Goal: Find specific page/section: Find specific page/section

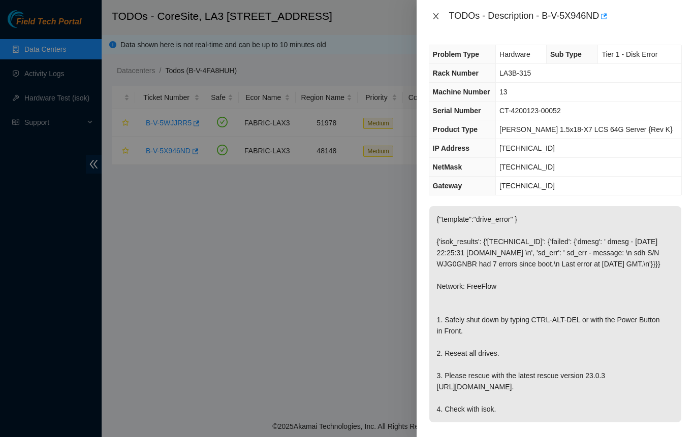
click at [435, 12] on button "Close" at bounding box center [436, 17] width 14 height 10
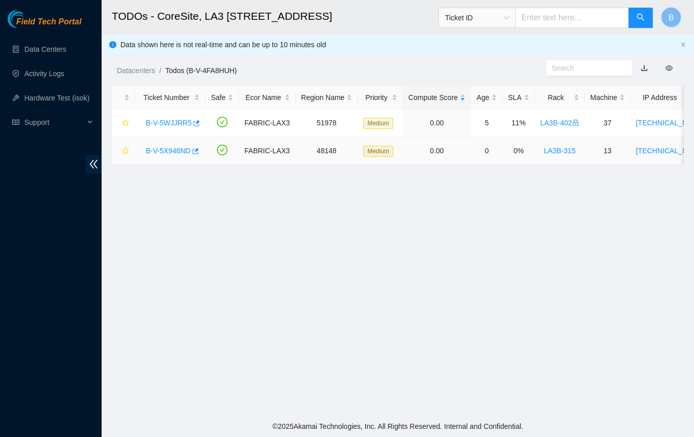
click at [170, 152] on link "B-V-5X946ND" at bounding box center [168, 151] width 45 height 8
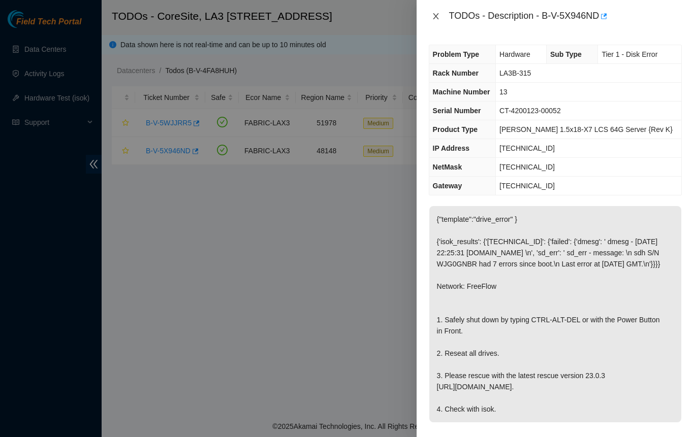
click at [437, 14] on icon "close" at bounding box center [436, 16] width 6 height 6
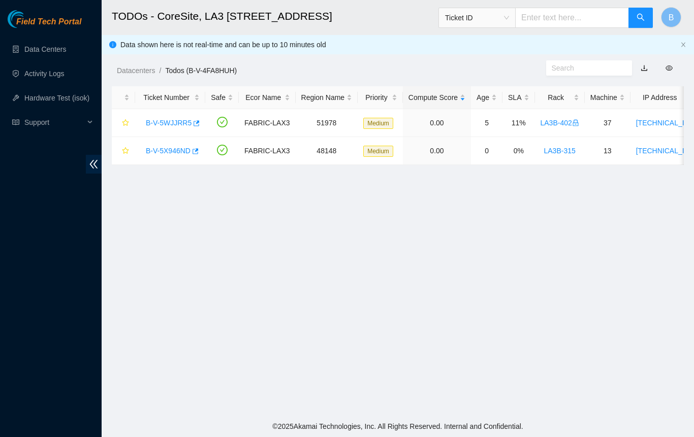
click at [13, 186] on div "Field Tech Portal Data Centers Activity Logs Hardware Test (isok) Support" at bounding box center [51, 223] width 102 height 427
click at [167, 149] on link "B-V-5X946ND" at bounding box center [168, 151] width 45 height 8
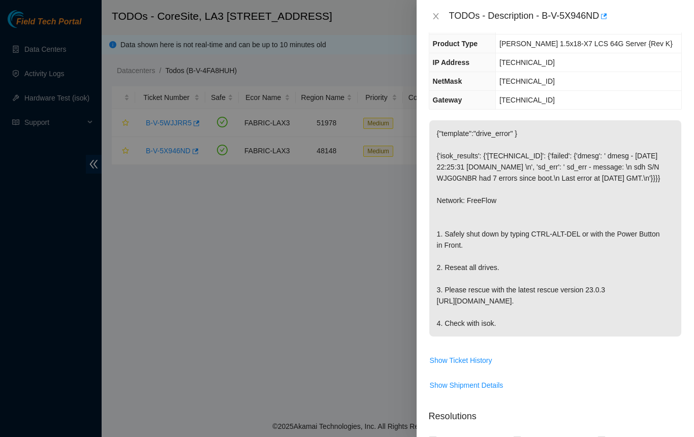
scroll to position [102, 0]
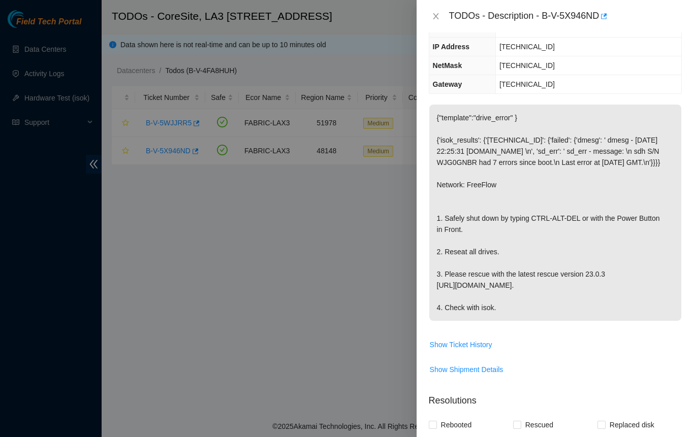
click at [331, 279] on div at bounding box center [347, 218] width 694 height 437
click at [440, 16] on button "Close" at bounding box center [436, 17] width 14 height 10
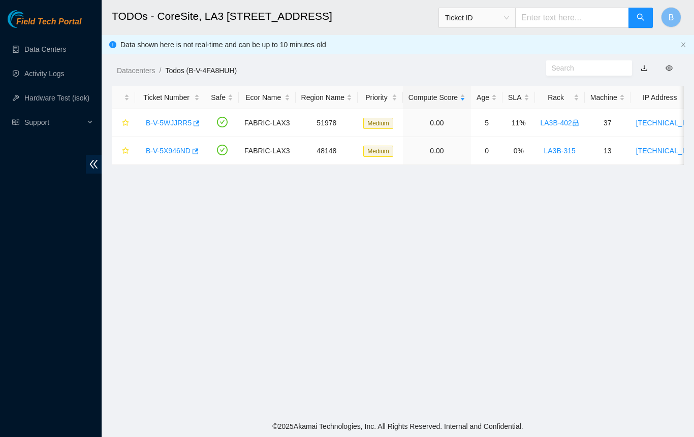
scroll to position [135, 0]
